Goal: Ask a question

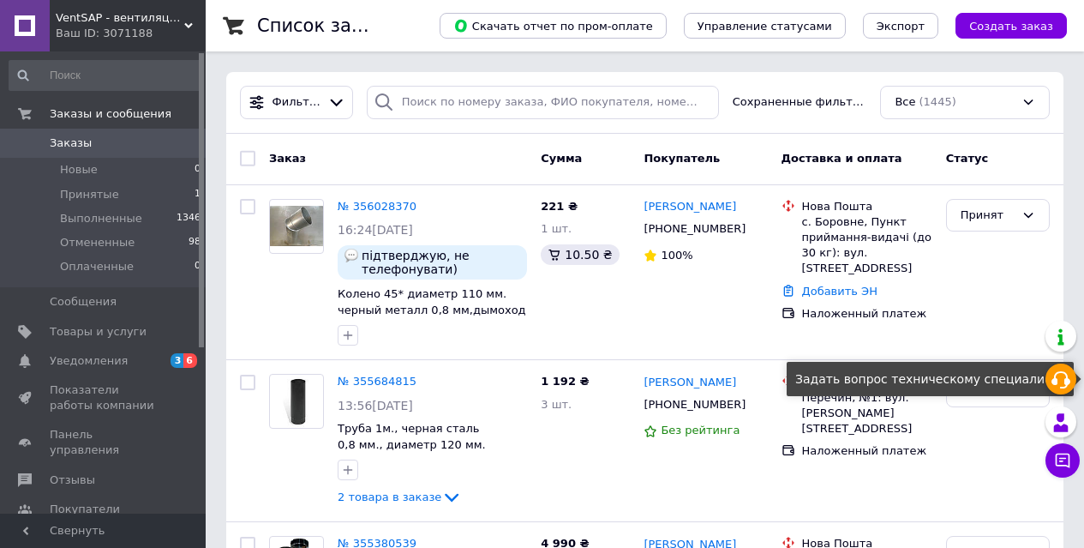
click at [872, 373] on icon at bounding box center [1060, 379] width 21 height 21
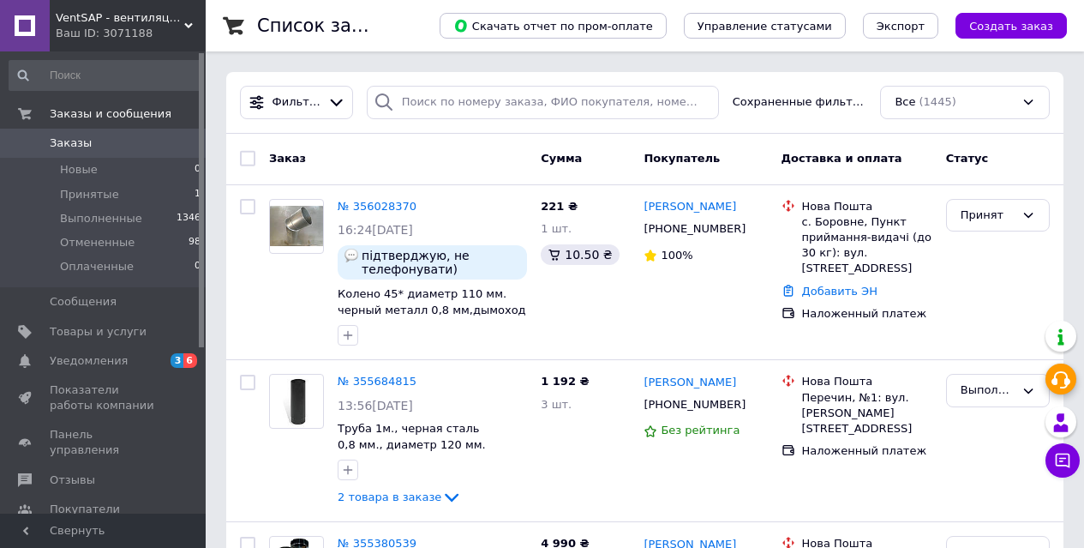
click at [872, 383] on icon at bounding box center [1060, 379] width 21 height 21
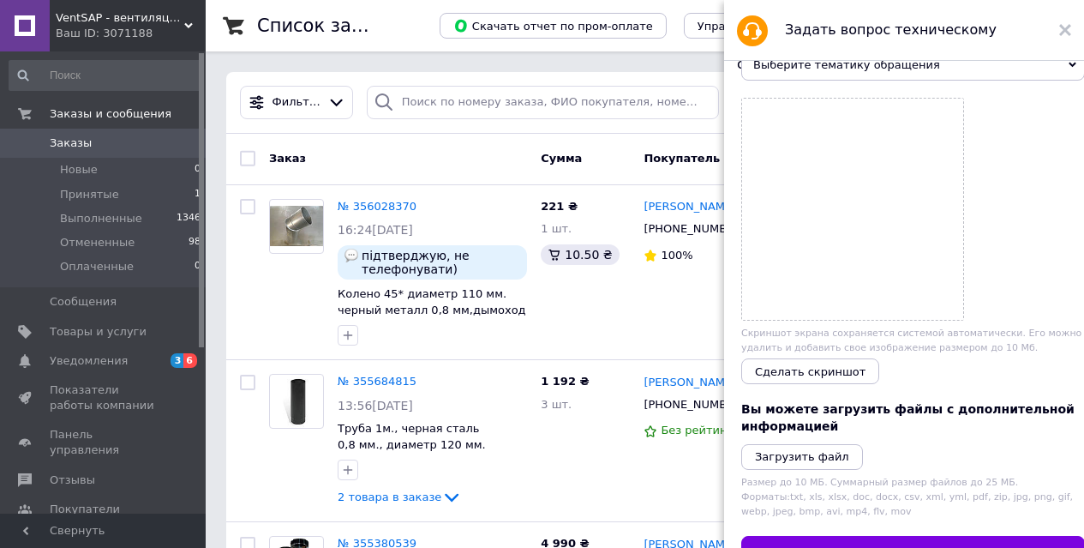
scroll to position [171, 0]
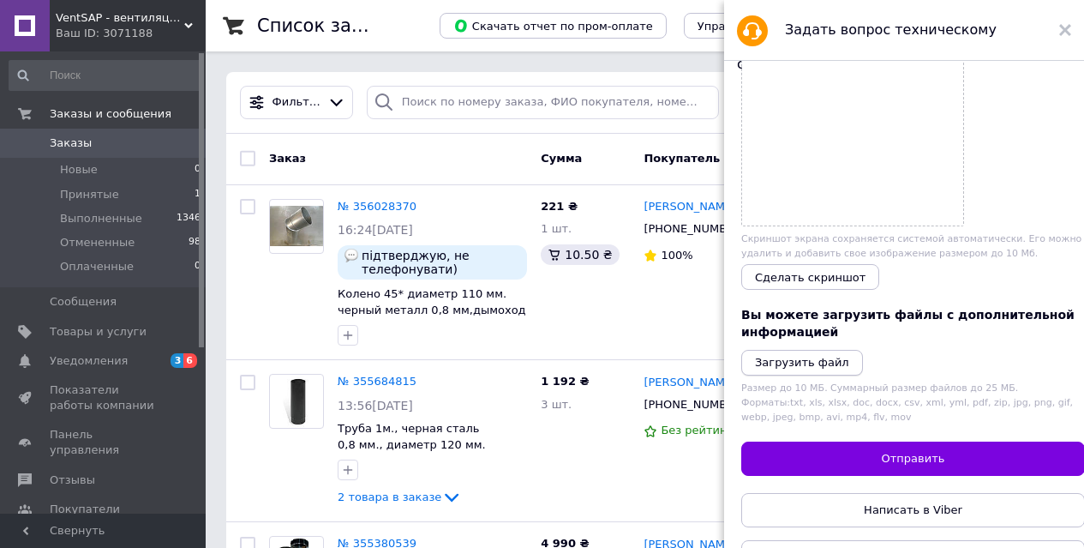
click at [827, 368] on icon "Загрузить файл" at bounding box center [802, 362] width 94 height 13
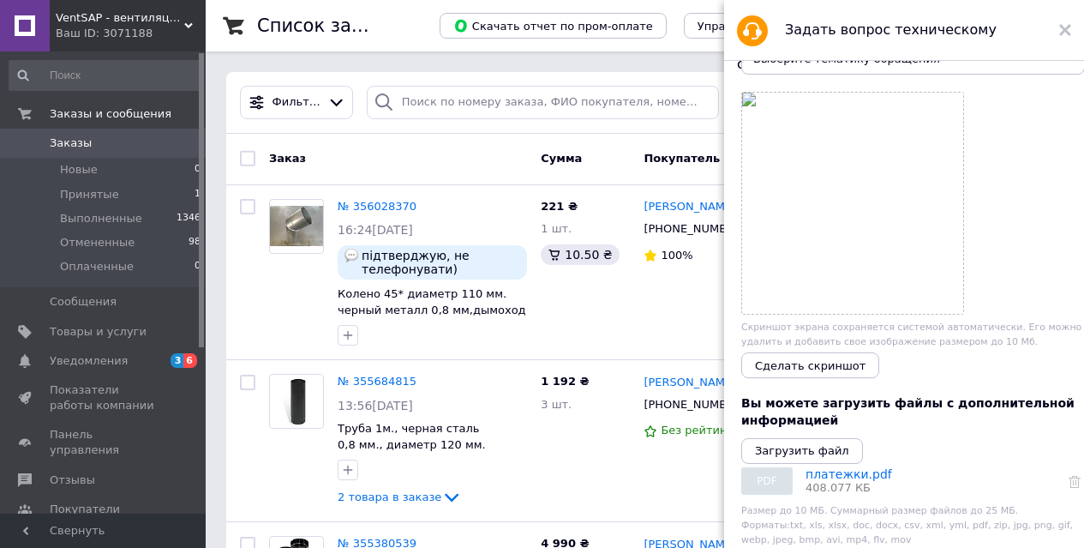
scroll to position [0, 0]
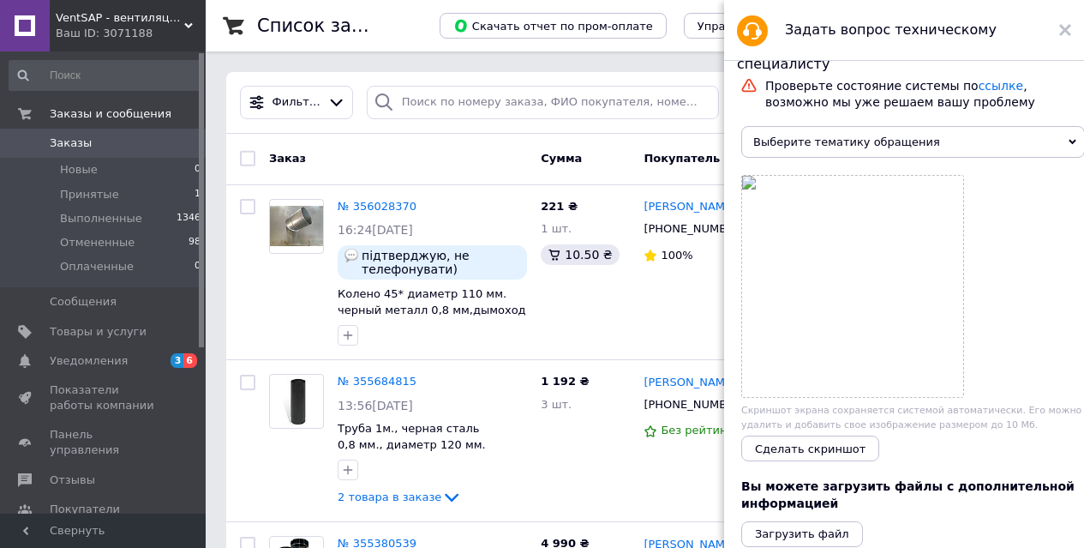
click at [872, 143] on icon at bounding box center [1072, 142] width 8 height 8
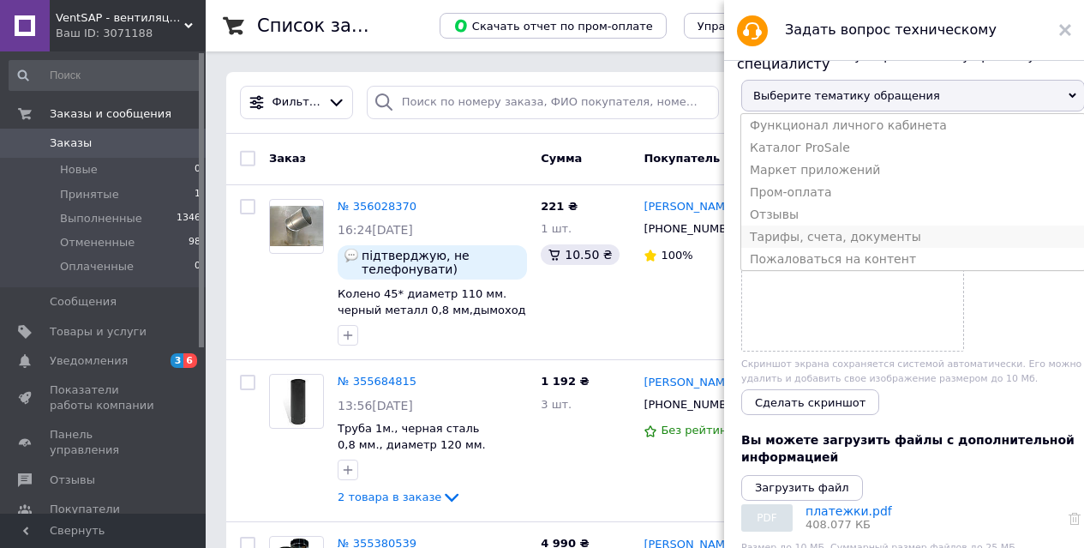
scroll to position [86, 0]
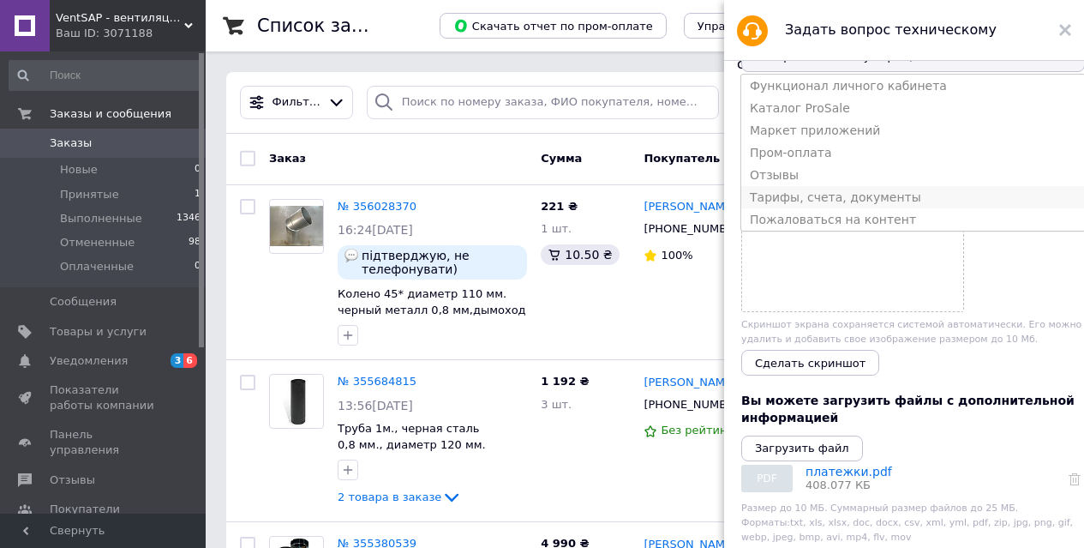
click at [859, 208] on li "Тарифы, счета, документы" at bounding box center [913, 197] width 344 height 22
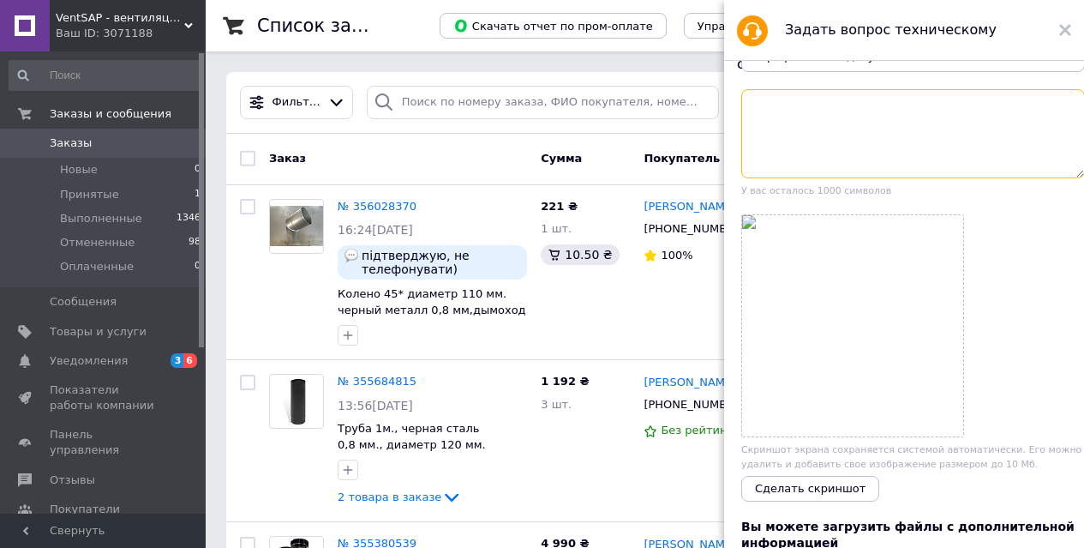
click at [872, 121] on textarea at bounding box center [913, 133] width 344 height 89
click at [803, 107] on textarea "Прошу пыдтвердити оплату" at bounding box center [913, 133] width 344 height 89
click at [872, 107] on textarea "Прошу підтвердити оплату" at bounding box center [913, 133] width 344 height 89
click at [853, 108] on textarea "Прошу підтвердити оплату" at bounding box center [913, 133] width 344 height 89
click at [872, 113] on textarea "Прошу підтвердити отримання оплати для оплату" at bounding box center [913, 133] width 344 height 89
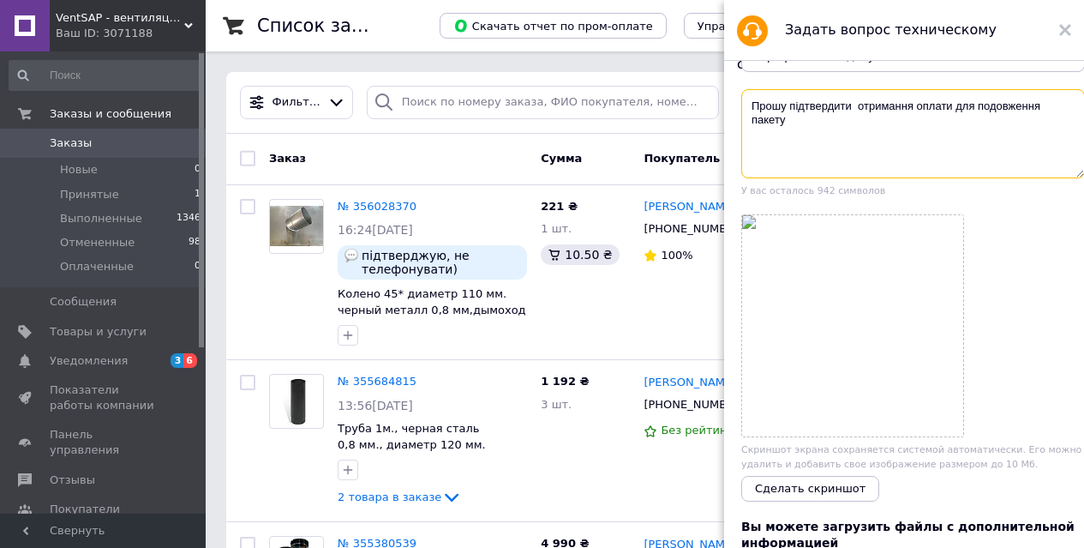
click at [751, 107] on textarea "Прошу підтвердити отримання оплати для подовження пакету" at bounding box center [913, 133] width 344 height 89
click at [787, 126] on textarea "Прошу підтвердити отримання оплати для подовження пакету" at bounding box center [913, 133] width 344 height 89
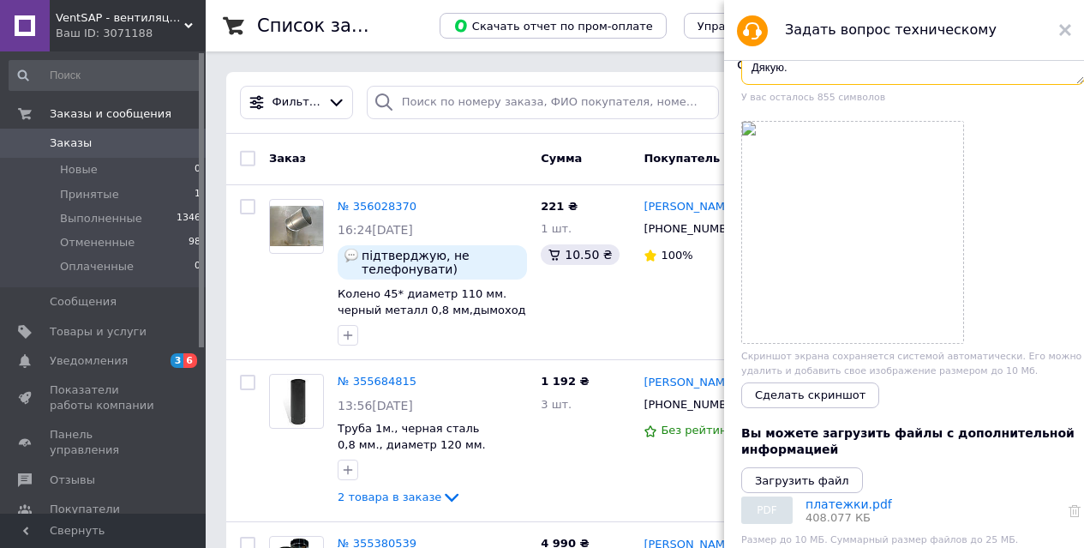
scroll to position [343, 0]
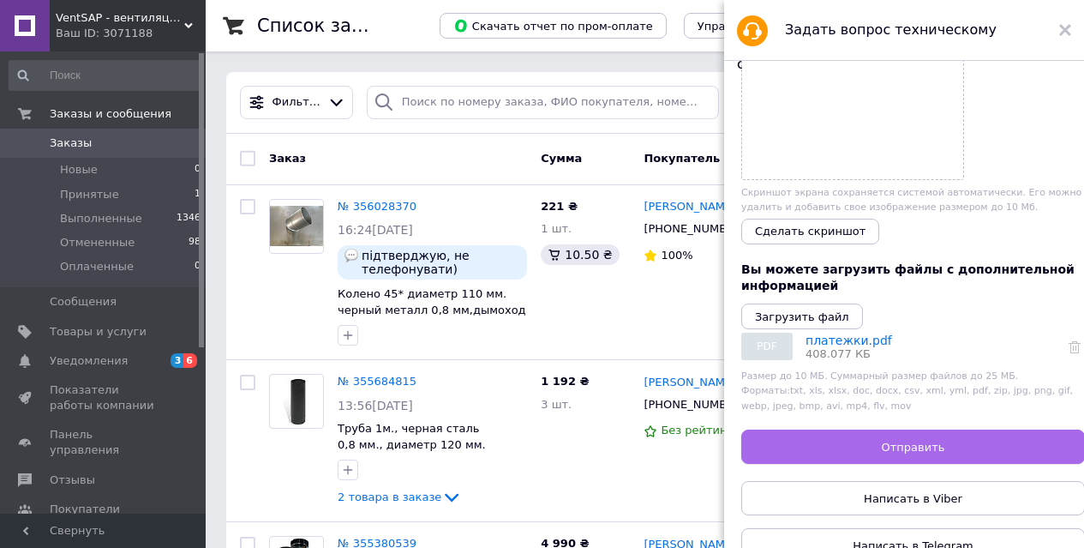
type textarea "Прошу підтвердити отримання оплати для подовження пакету. Оплата зроблена двома…"
click at [872, 437] on button "Отправить" at bounding box center [913, 446] width 344 height 34
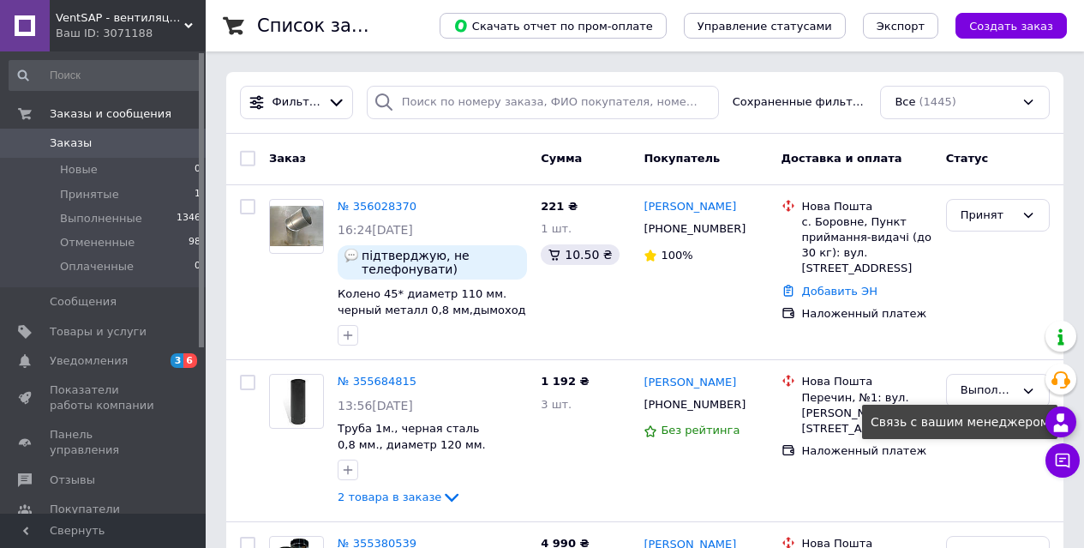
click at [872, 428] on use at bounding box center [1061, 422] width 15 height 18
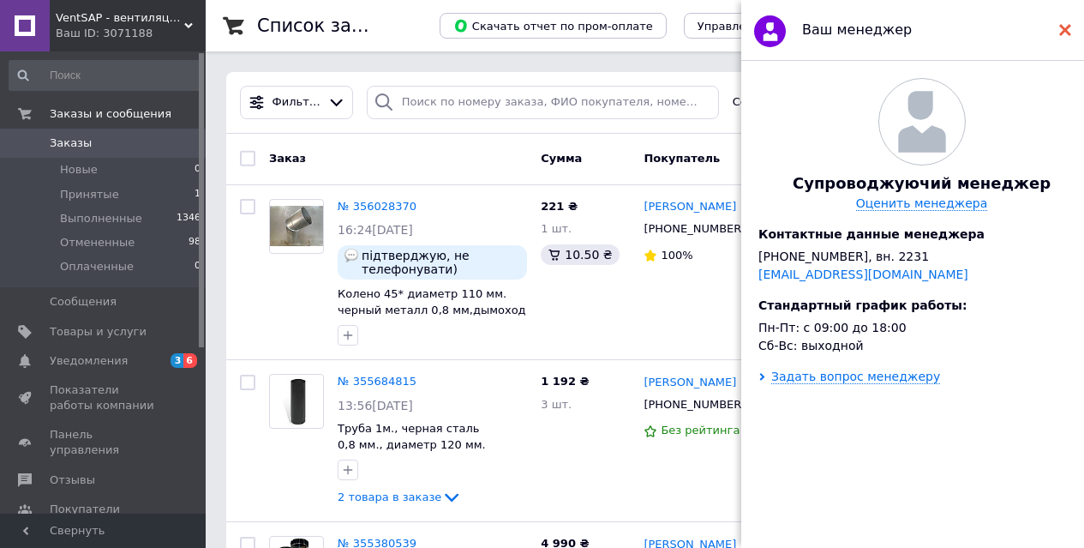
click at [872, 33] on use at bounding box center [1065, 30] width 12 height 12
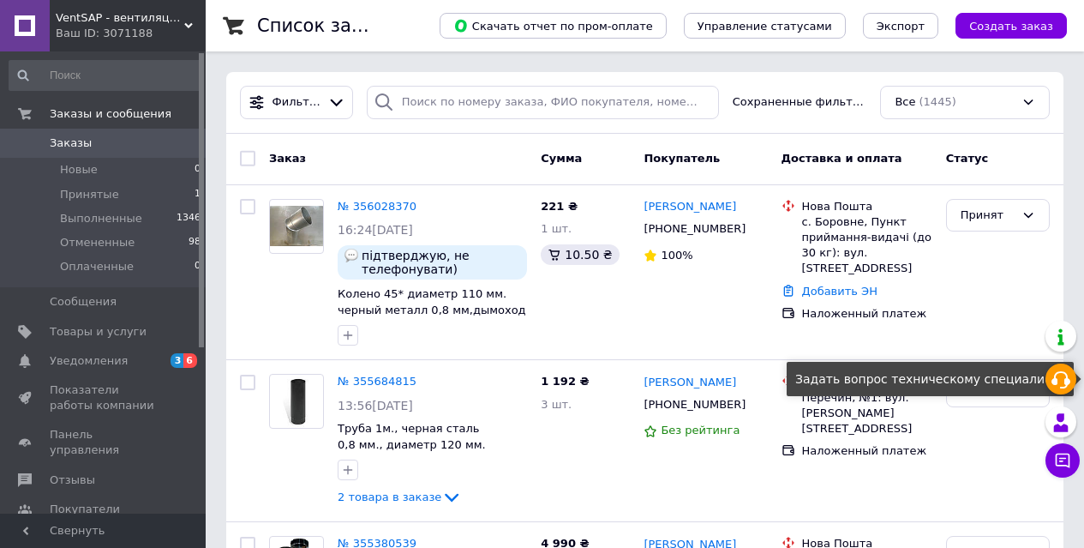
click at [872, 381] on icon at bounding box center [1060, 379] width 21 height 21
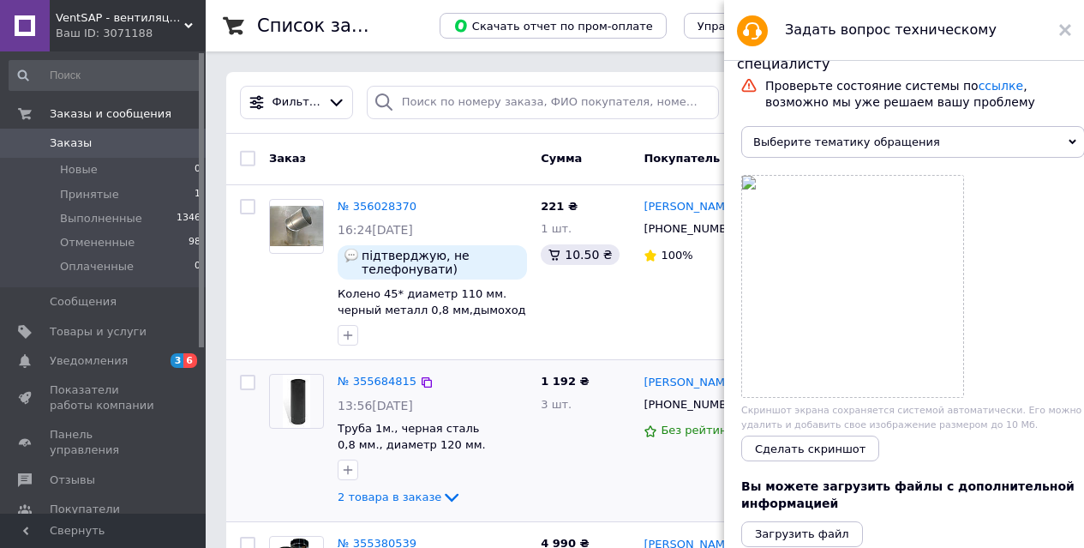
click at [536, 437] on div "1 192 ₴ 3 шт." at bounding box center [585, 440] width 103 height 147
click at [872, 22] on div at bounding box center [1065, 30] width 12 height 34
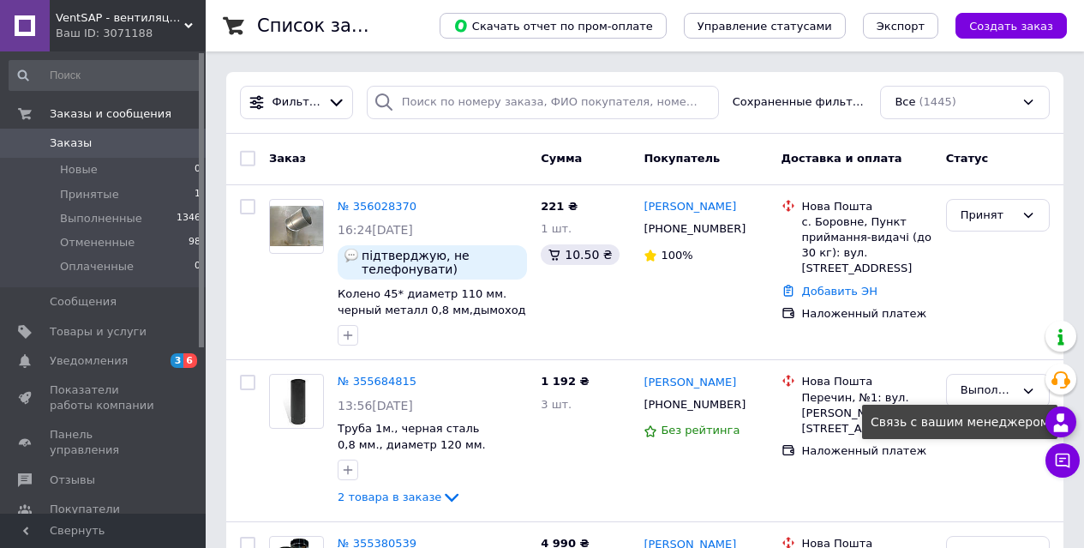
click at [872, 423] on icon at bounding box center [1060, 422] width 21 height 21
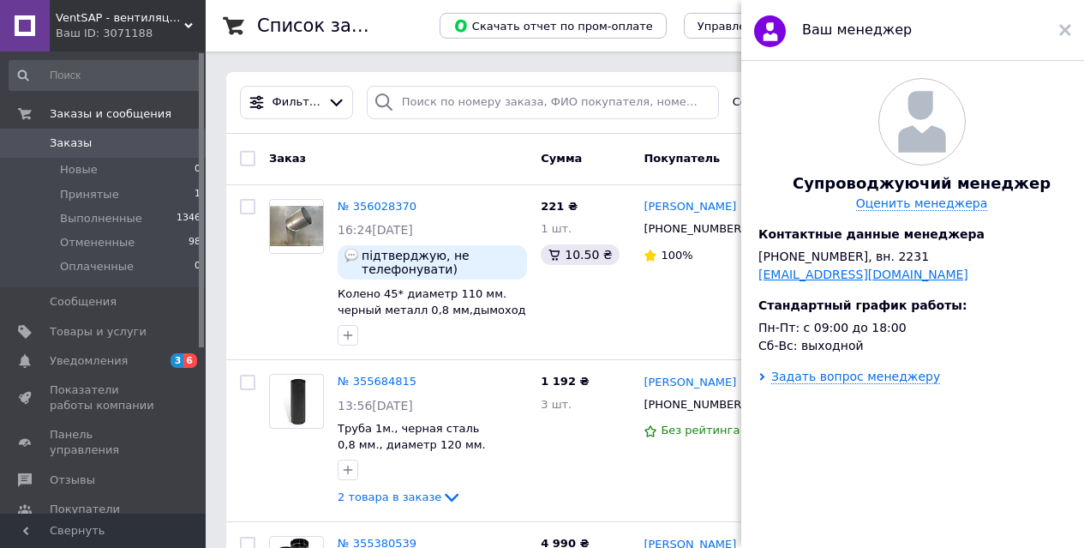
click at [795, 281] on link "manager@prom.ua" at bounding box center [863, 274] width 210 height 14
click at [872, 30] on icon at bounding box center [1065, 30] width 12 height 12
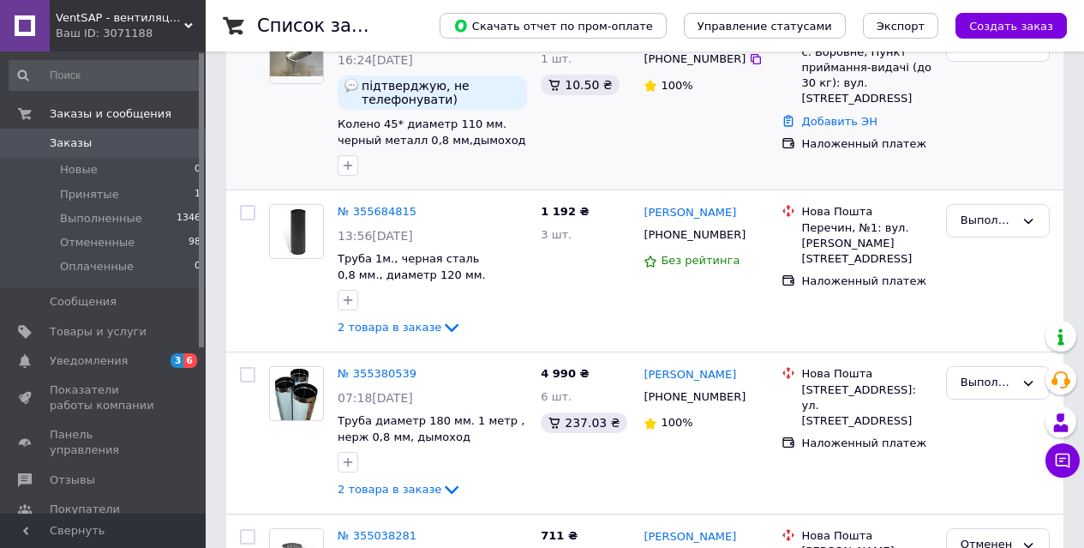
scroll to position [0, 0]
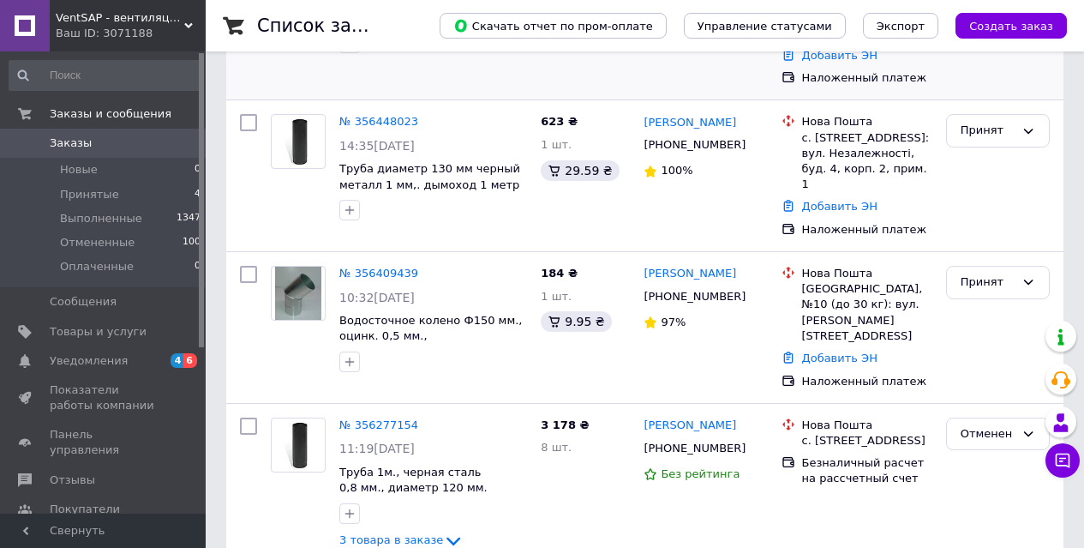
scroll to position [428, 0]
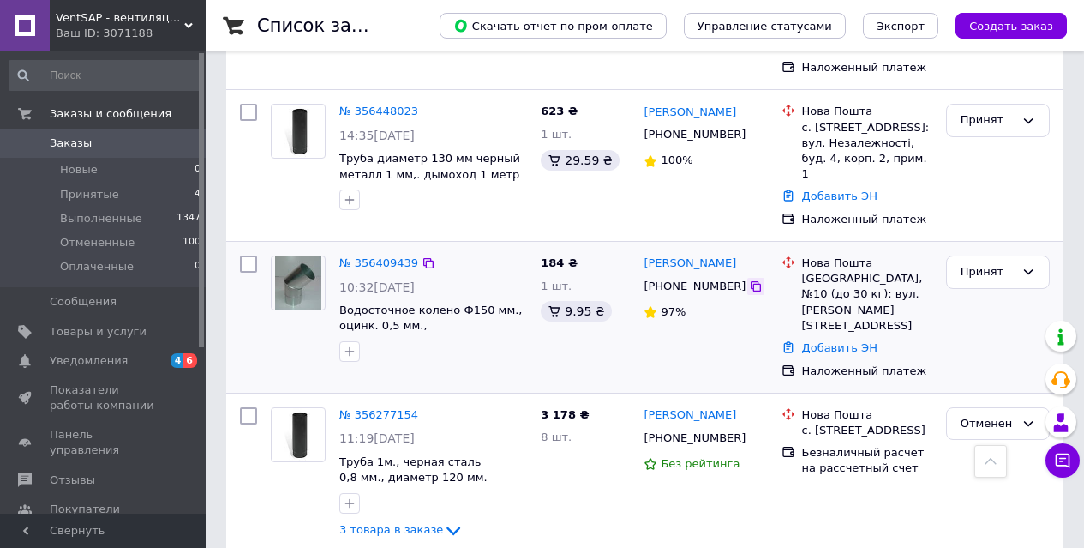
click at [749, 279] on icon at bounding box center [756, 286] width 14 height 14
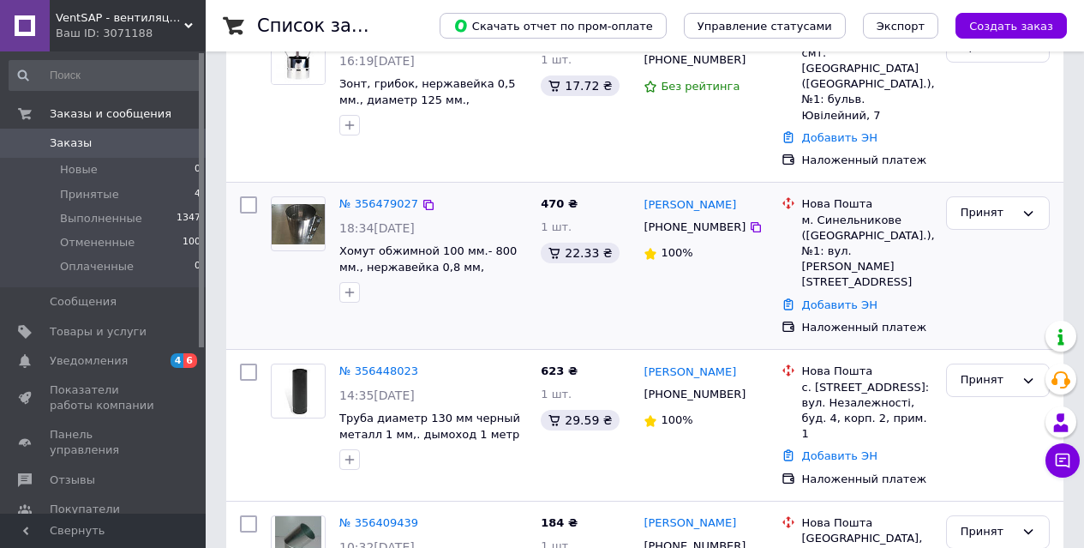
scroll to position [257, 0]
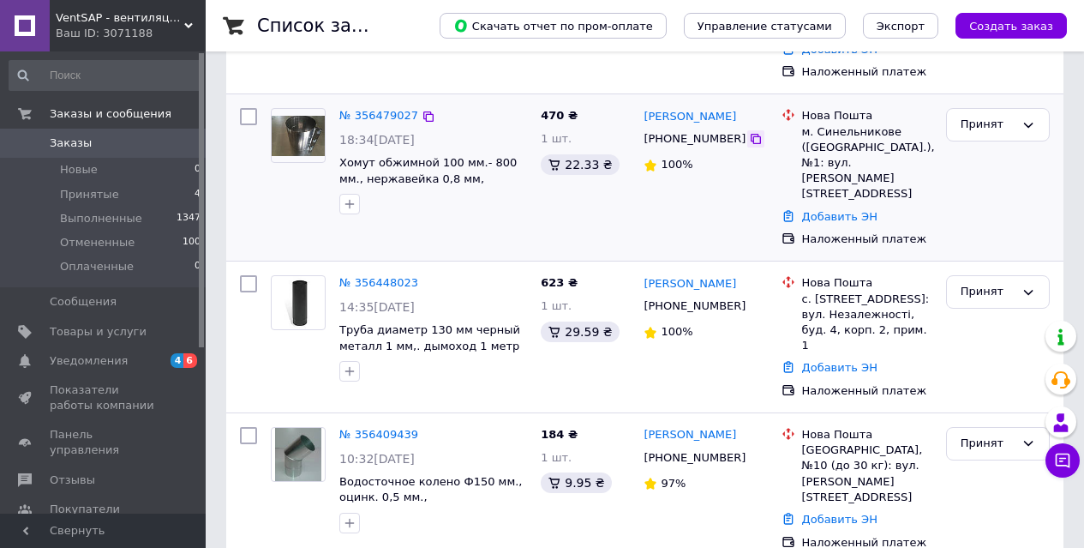
click at [749, 132] on icon at bounding box center [756, 139] width 14 height 14
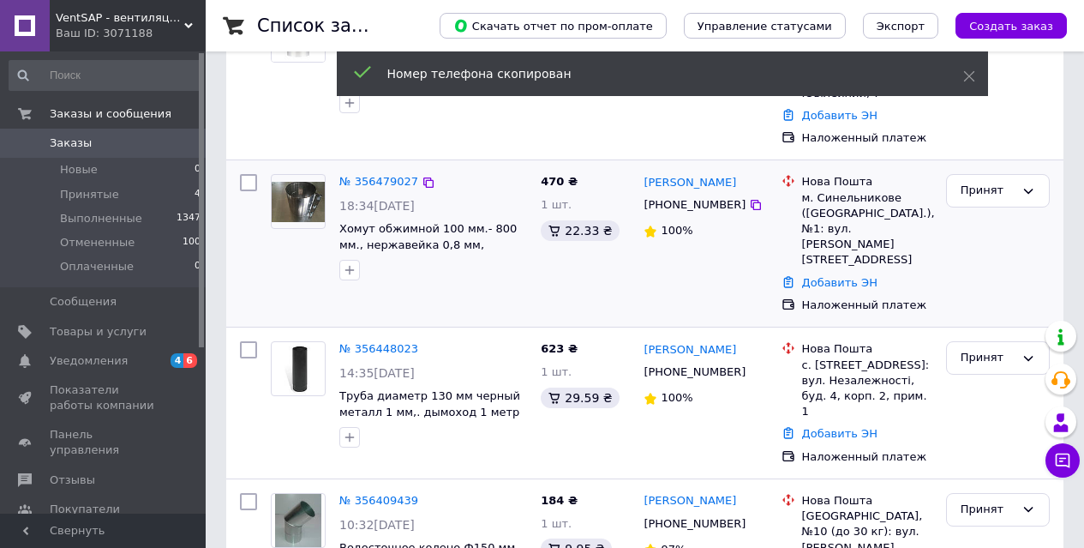
scroll to position [171, 0]
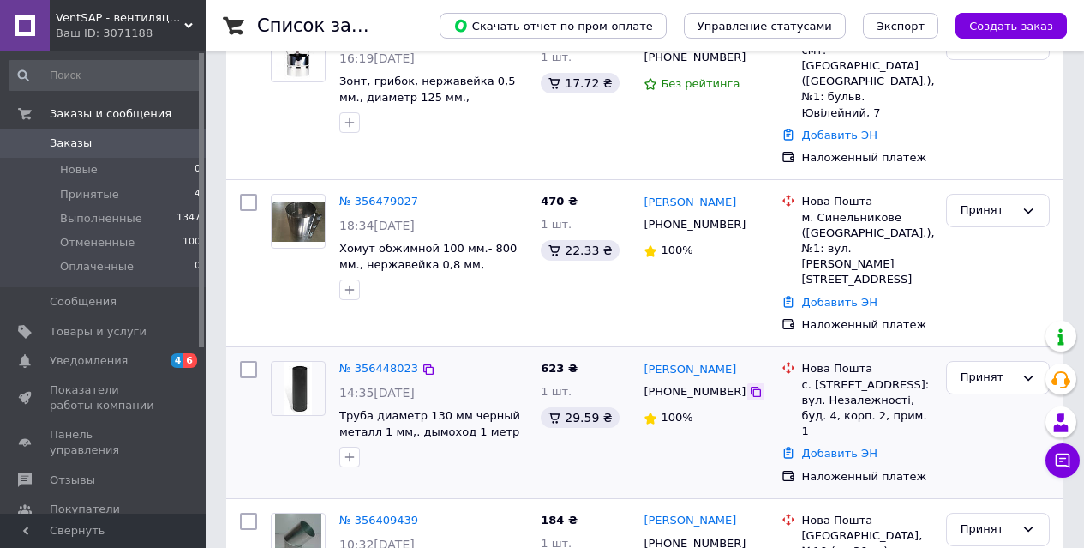
click at [749, 385] on icon at bounding box center [756, 392] width 14 height 14
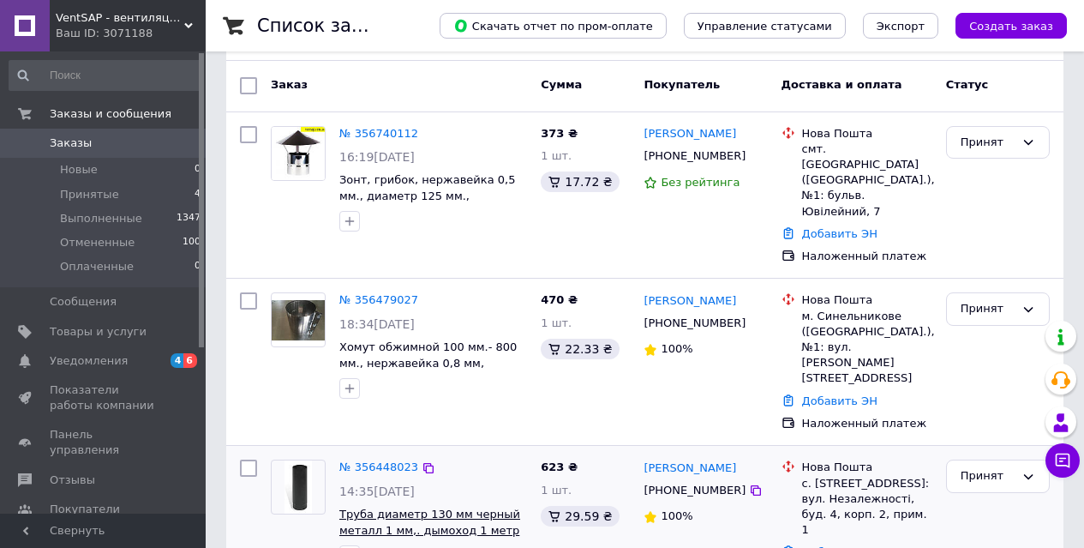
scroll to position [0, 0]
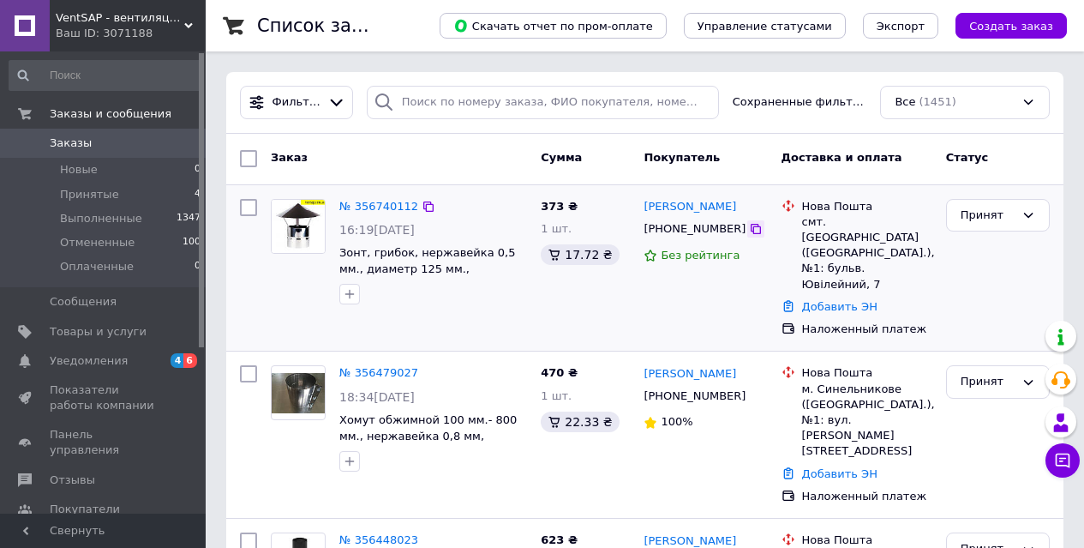
click at [751, 231] on icon at bounding box center [756, 229] width 10 height 10
